Goal: Task Accomplishment & Management: Use online tool/utility

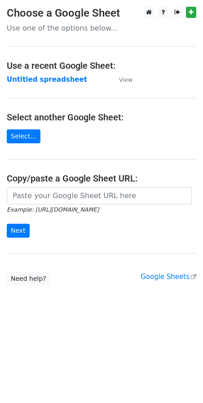
click at [45, 195] on input "url" at bounding box center [99, 195] width 185 height 17
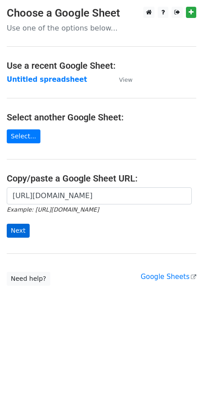
scroll to position [0, 201]
type input "https://docs.google.com/spreadsheets/d/1mZN8LmmG-6tPskuHxfzkI9iGdBxbKHuu1WPoW6q…"
click at [23, 234] on input "Next" at bounding box center [18, 231] width 23 height 14
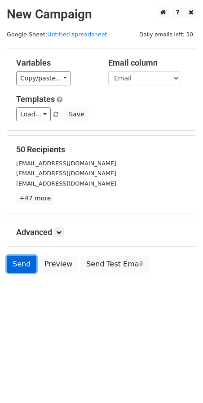
click at [13, 270] on link "Send" at bounding box center [22, 264] width 30 height 17
drag, startPoint x: 14, startPoint y: 271, endPoint x: 82, endPoint y: 170, distance: 122.0
click at [82, 170] on div "[EMAIL_ADDRESS][DOMAIN_NAME]" at bounding box center [101, 173] width 184 height 10
click at [24, 265] on link "Send" at bounding box center [22, 264] width 30 height 17
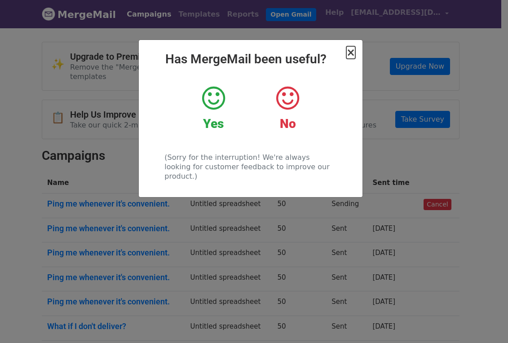
click at [353, 53] on span "×" at bounding box center [350, 52] width 9 height 13
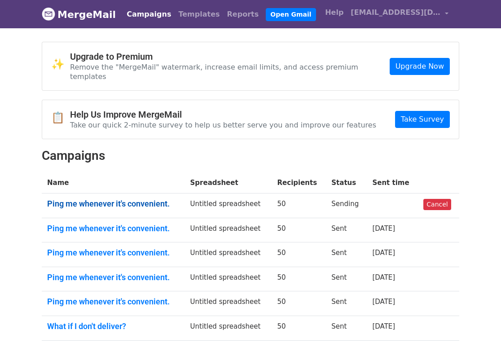
click at [141, 199] on link "Ping me whenever it's convenient." at bounding box center [113, 204] width 133 height 10
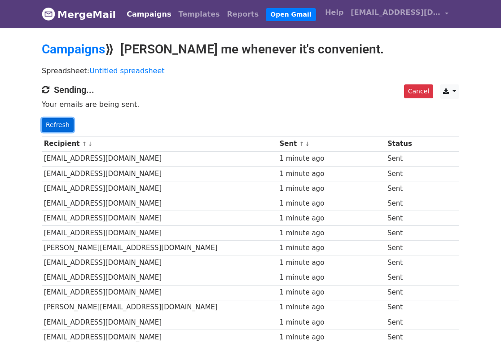
click at [57, 118] on link "Refresh" at bounding box center [58, 125] width 32 height 14
click at [64, 122] on link "Refresh" at bounding box center [58, 125] width 32 height 14
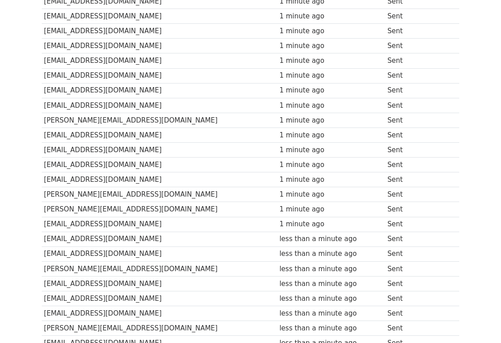
scroll to position [632, 0]
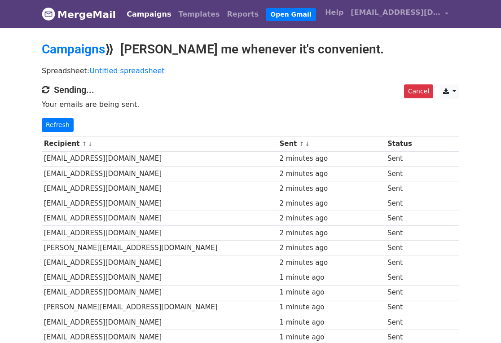
click at [57, 124] on link "Refresh" at bounding box center [58, 125] width 32 height 14
